Goal: Transaction & Acquisition: Purchase product/service

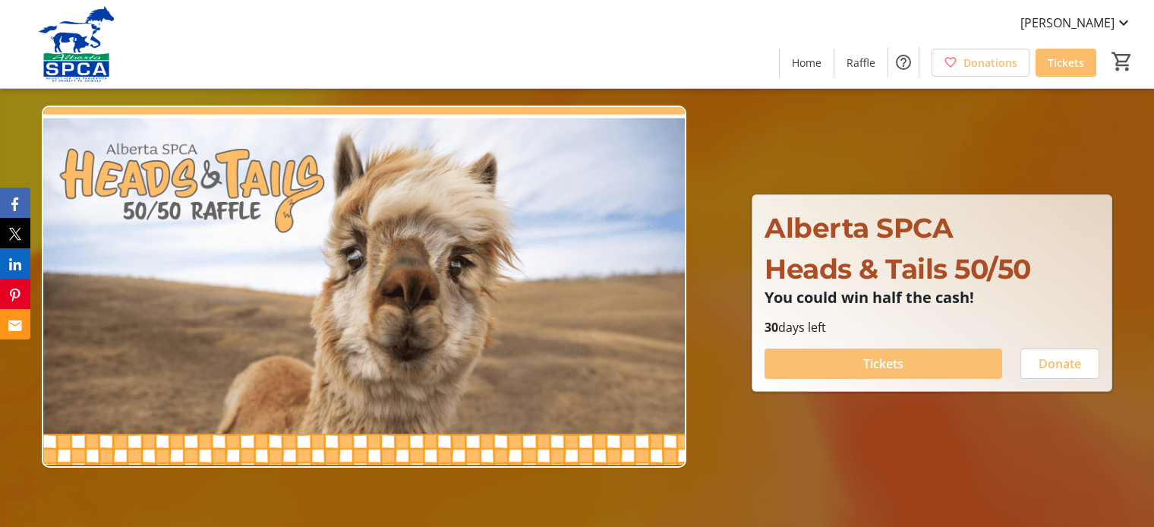
click at [897, 366] on span "Tickets" at bounding box center [883, 364] width 40 height 18
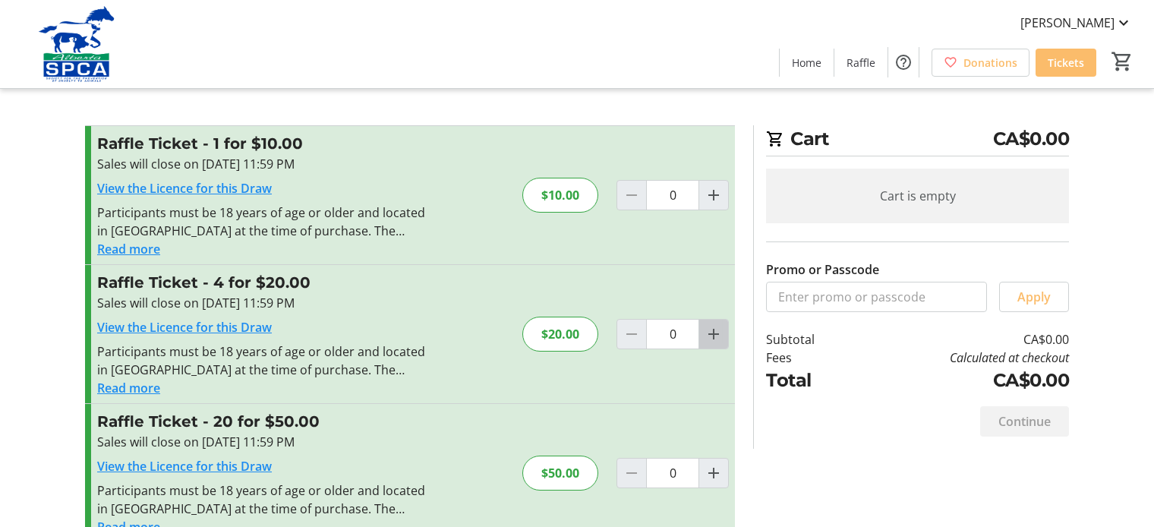
click at [713, 337] on mat-icon "Increment by one" at bounding box center [714, 334] width 18 height 18
type input "1"
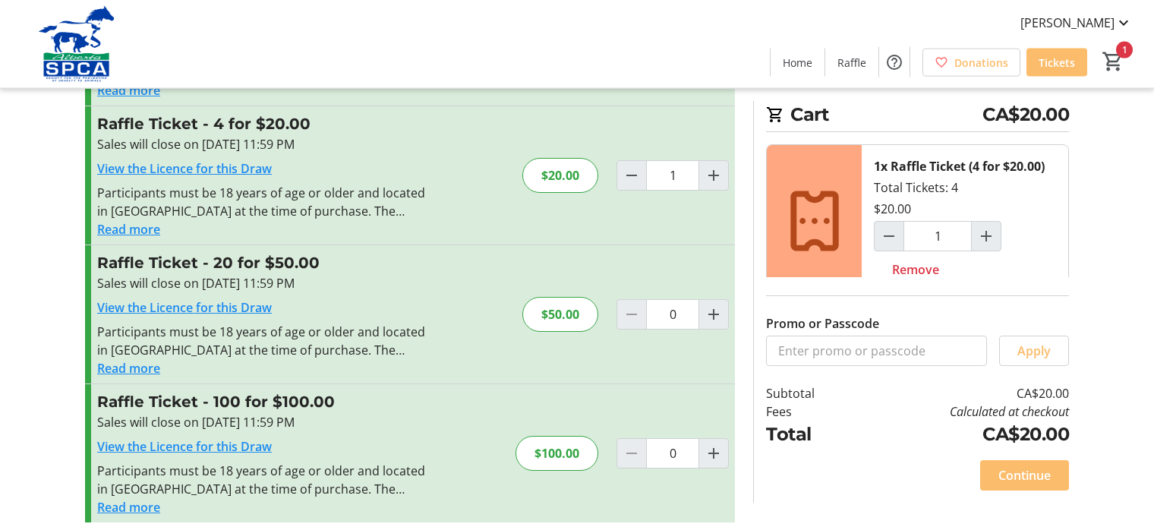
scroll to position [171, 0]
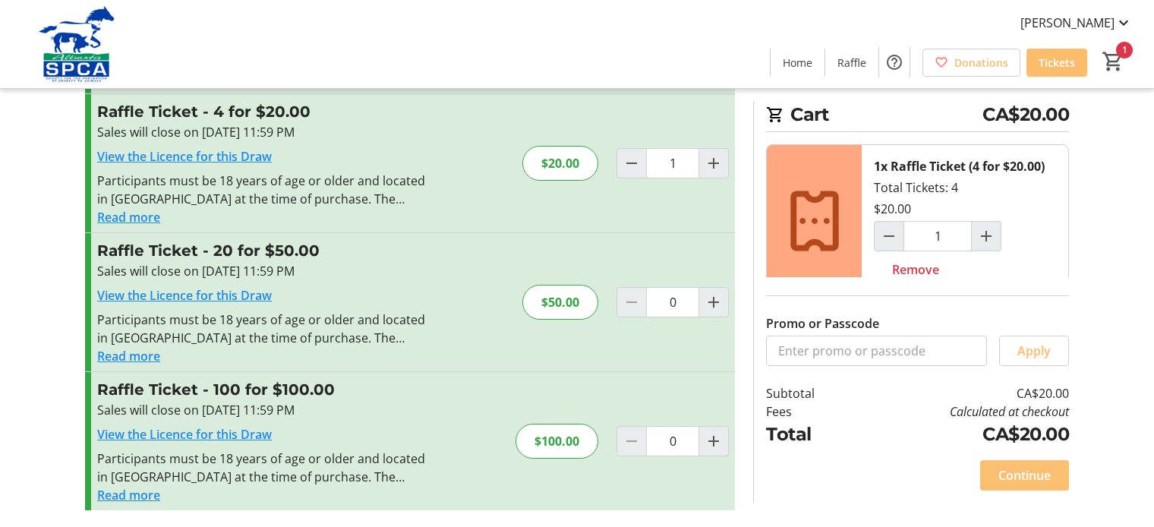
click at [1032, 484] on span "Continue" at bounding box center [1024, 475] width 52 height 18
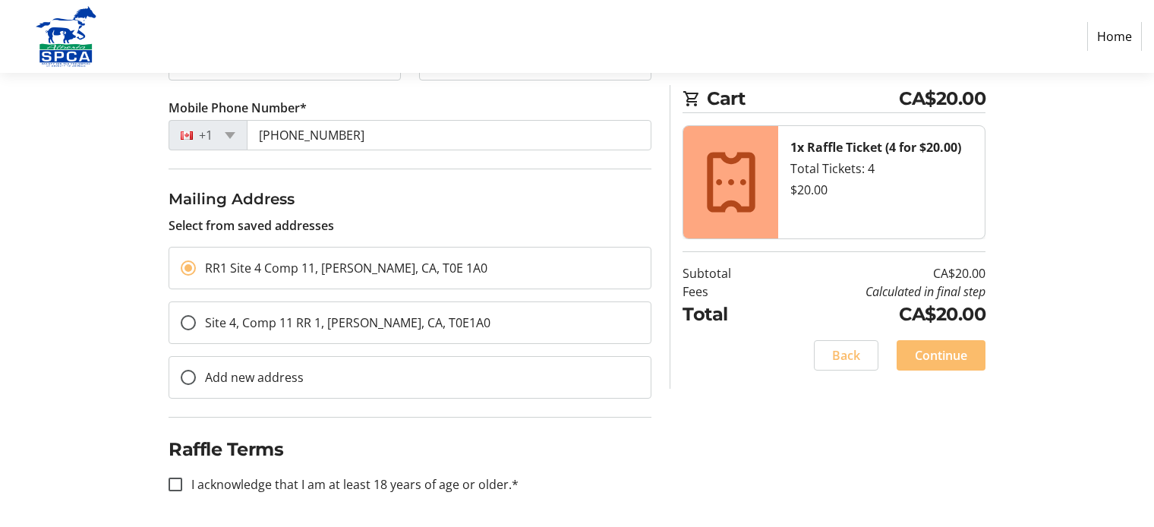
scroll to position [304, 0]
click at [173, 481] on input "I acknowledge that I am at least 18 years of age or older.*" at bounding box center [176, 484] width 14 height 14
checkbox input "true"
click at [960, 355] on span "Continue" at bounding box center [941, 355] width 52 height 18
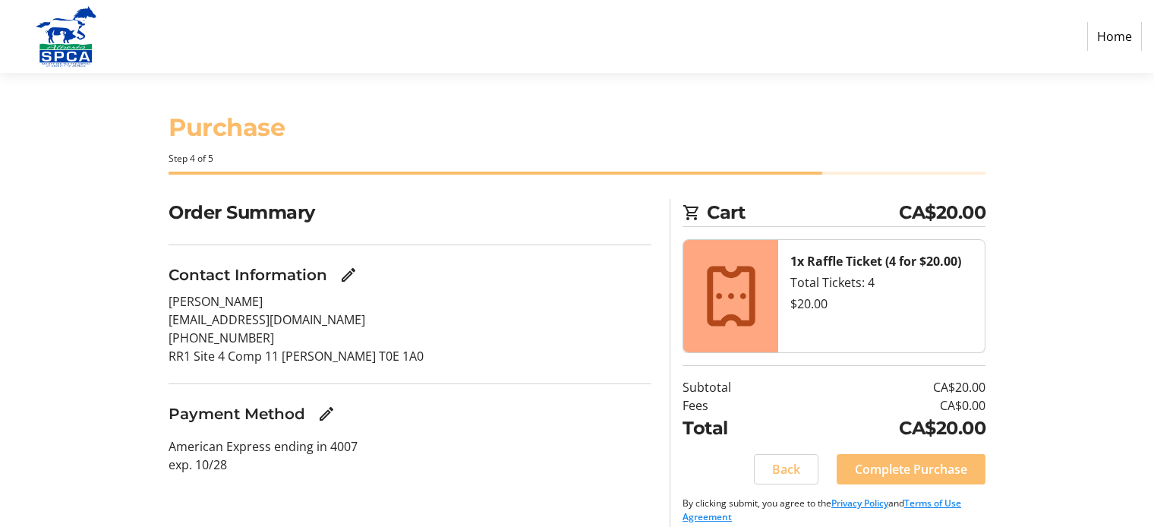
scroll to position [14, 0]
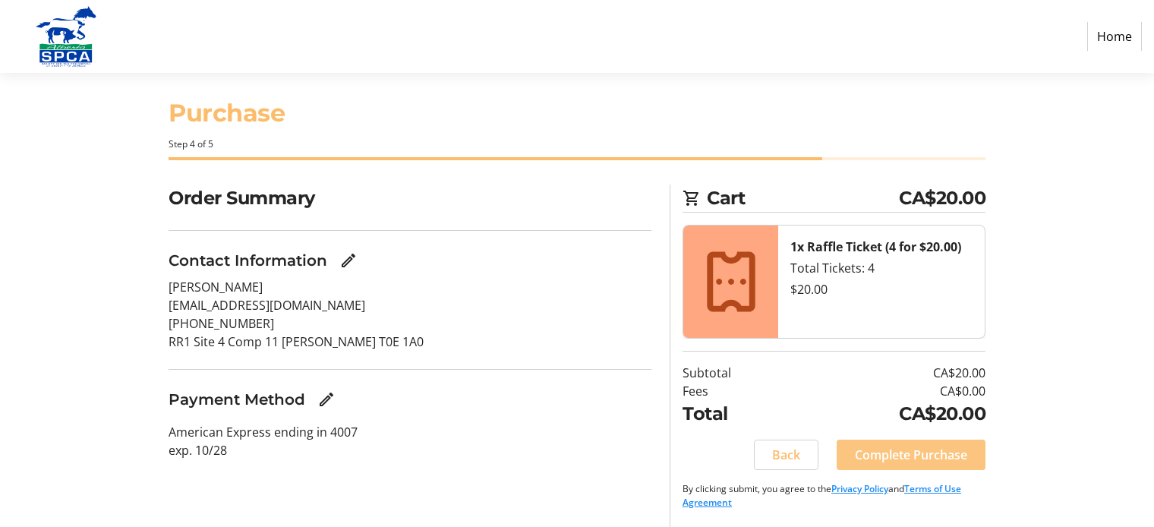
click at [912, 459] on span "Complete Purchase" at bounding box center [911, 455] width 112 height 18
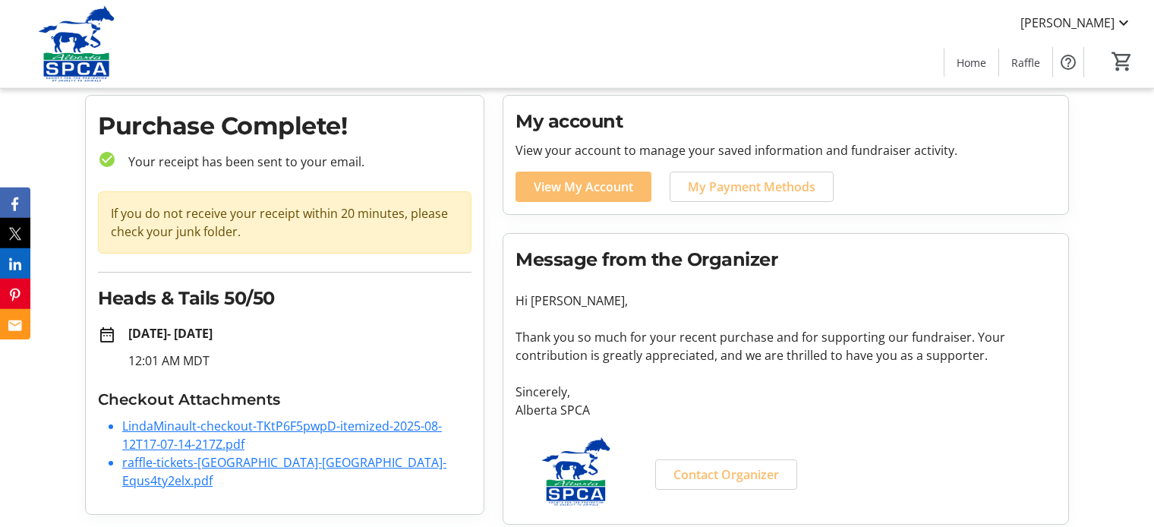
scroll to position [52, 0]
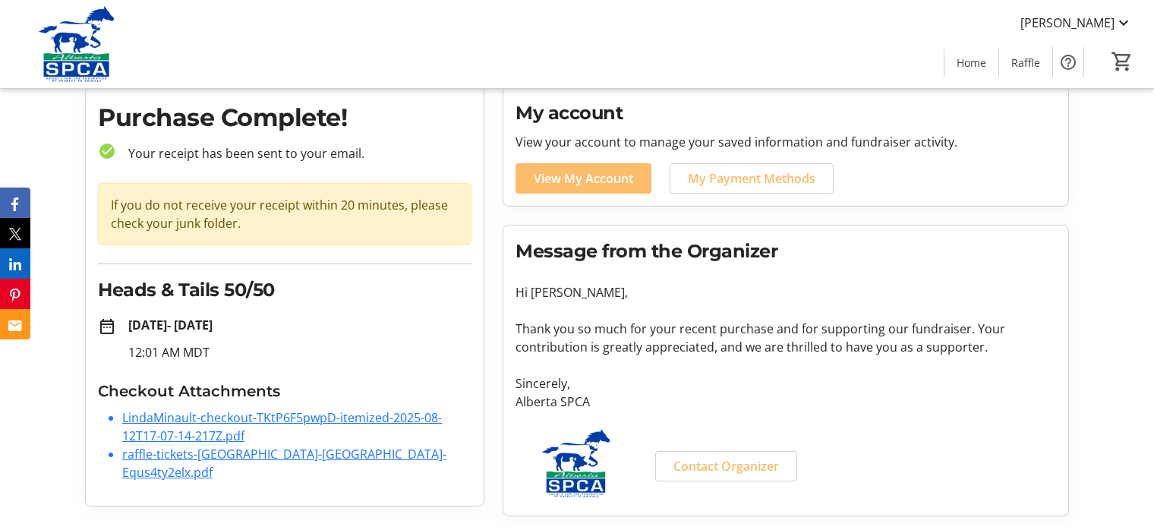
click at [210, 452] on link "raffle-tickets-[GEOGRAPHIC_DATA]-[GEOGRAPHIC_DATA]-Equs4ty2elx.pdf" at bounding box center [284, 463] width 324 height 35
